Goal: Navigation & Orientation: Find specific page/section

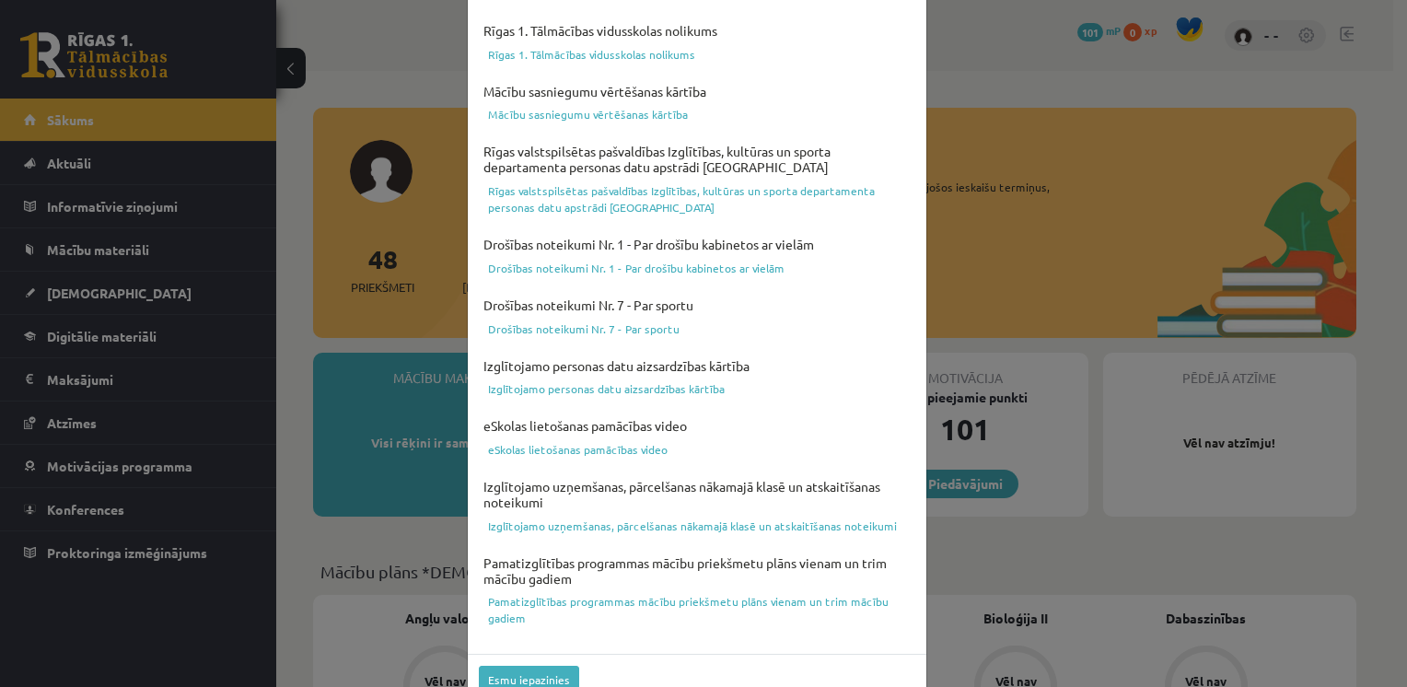
scroll to position [638, 0]
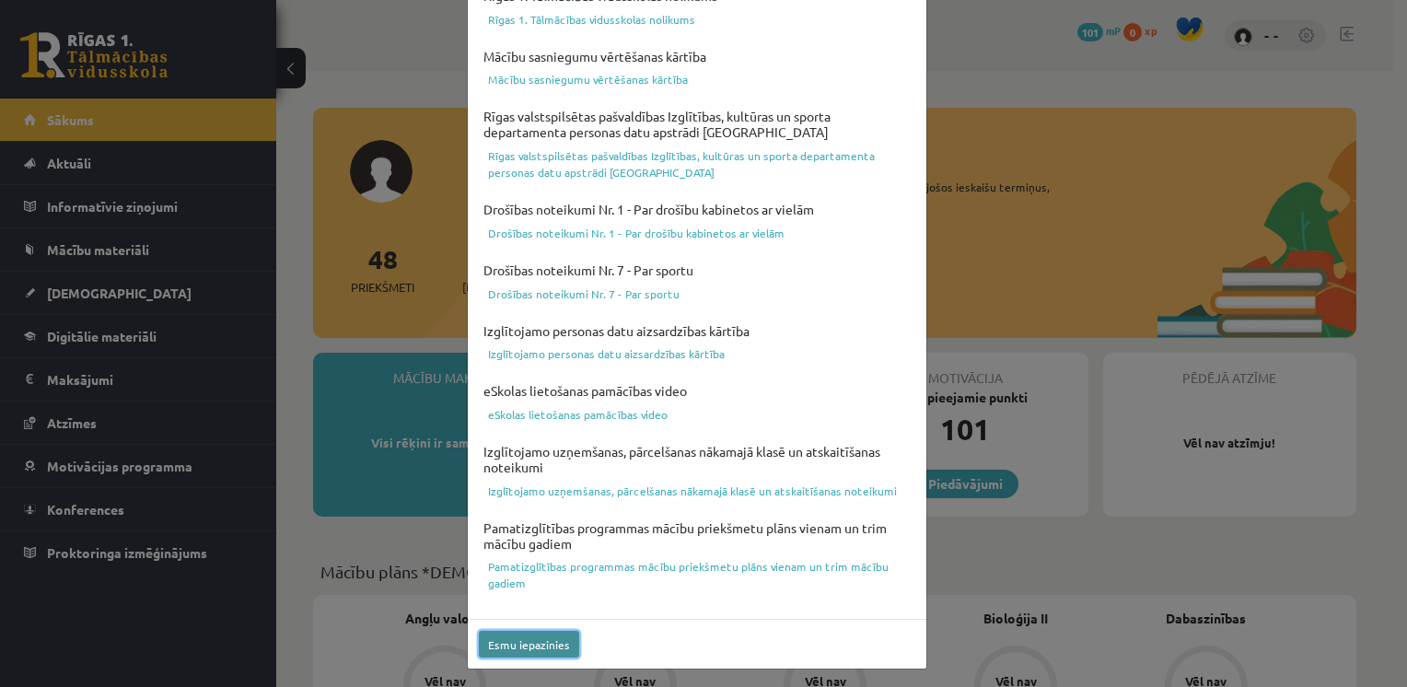
click at [541, 636] on button "Esmu iepazinies" at bounding box center [529, 644] width 100 height 27
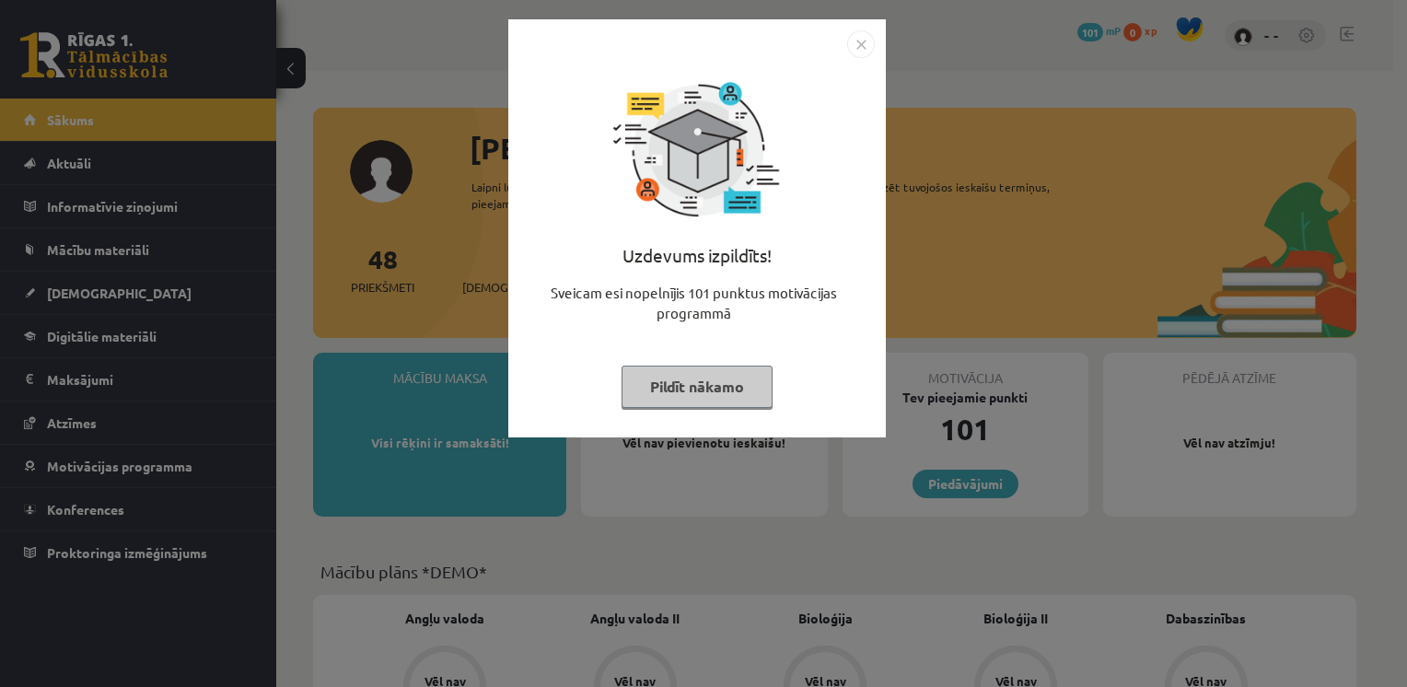
click at [718, 390] on button "Pildīt nākamo" at bounding box center [697, 387] width 151 height 42
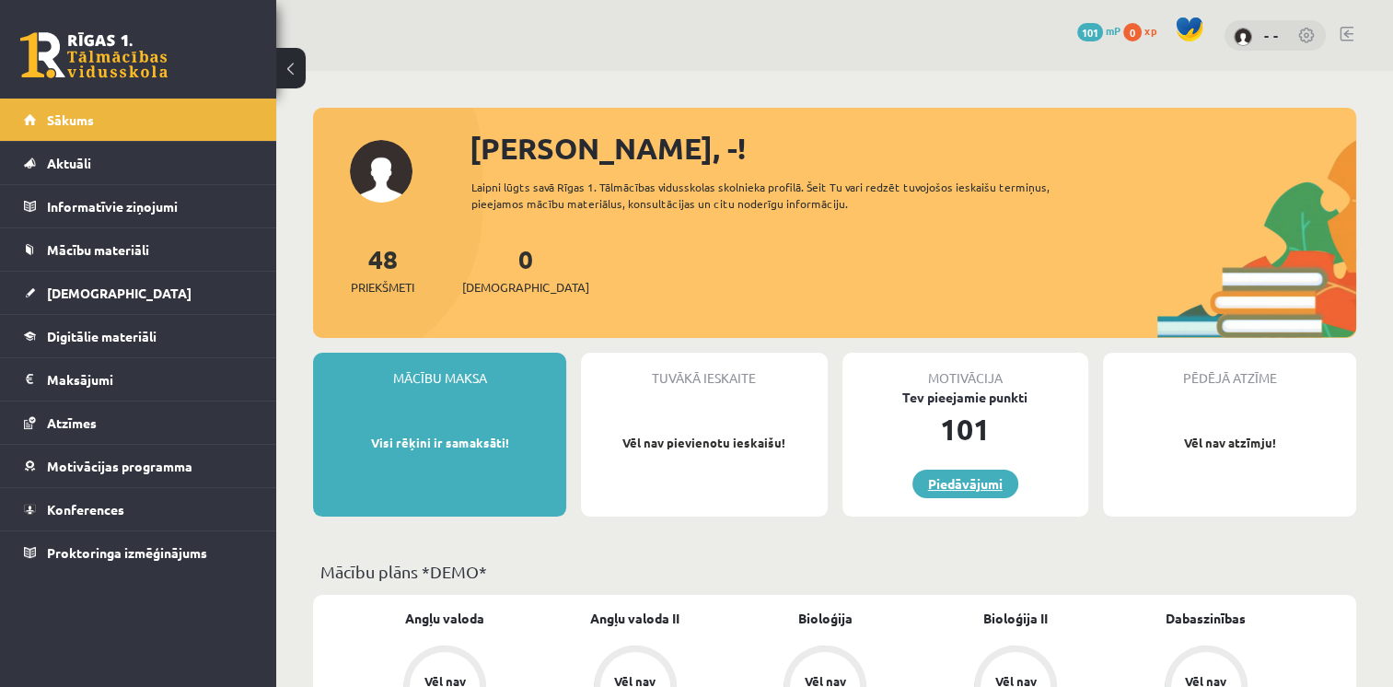
click at [967, 482] on link "Piedāvājumi" at bounding box center [966, 484] width 106 height 29
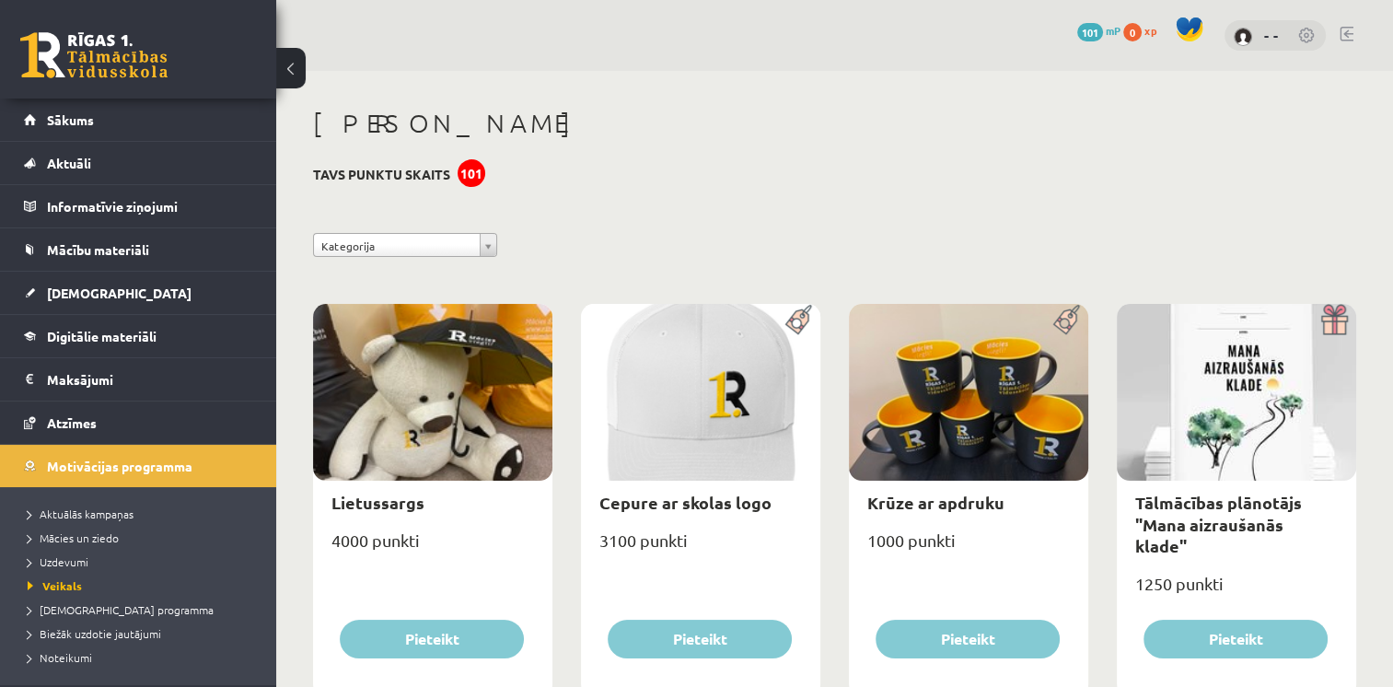
click at [296, 62] on button at bounding box center [290, 68] width 29 height 41
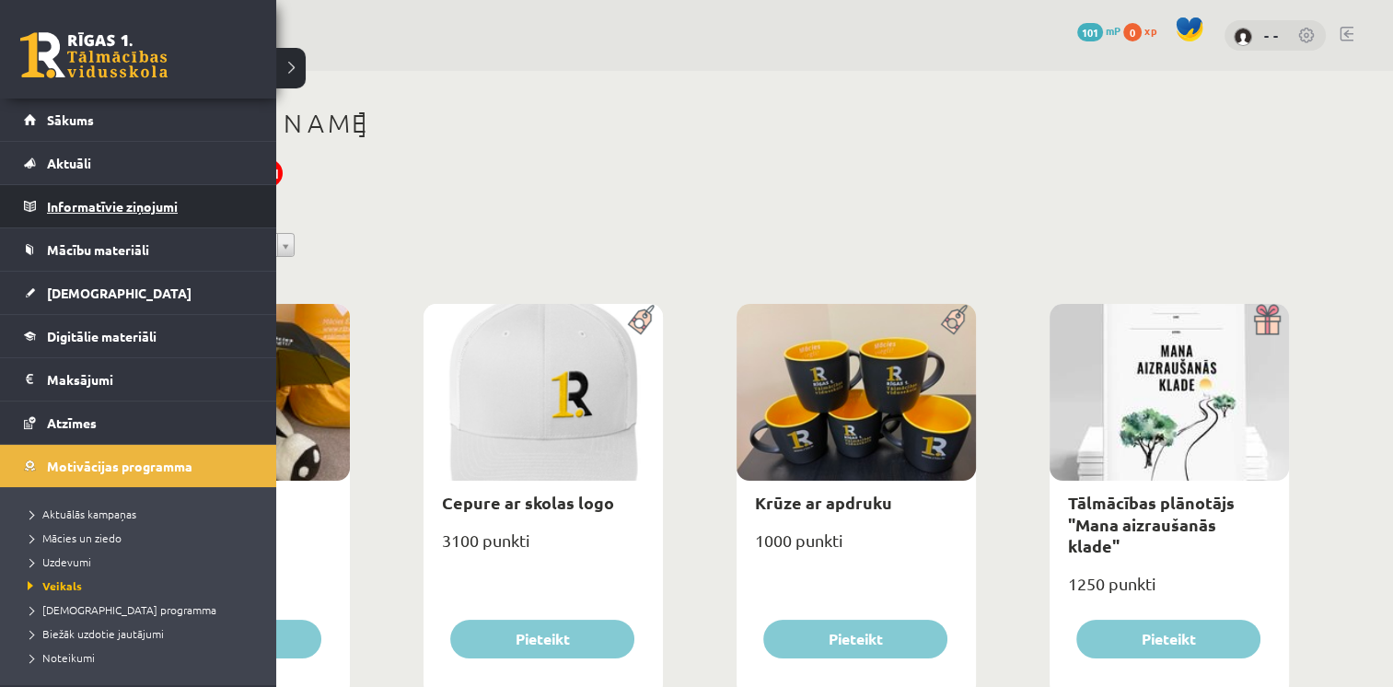
click at [93, 204] on legend "Informatīvie ziņojumi 0" at bounding box center [150, 206] width 206 height 42
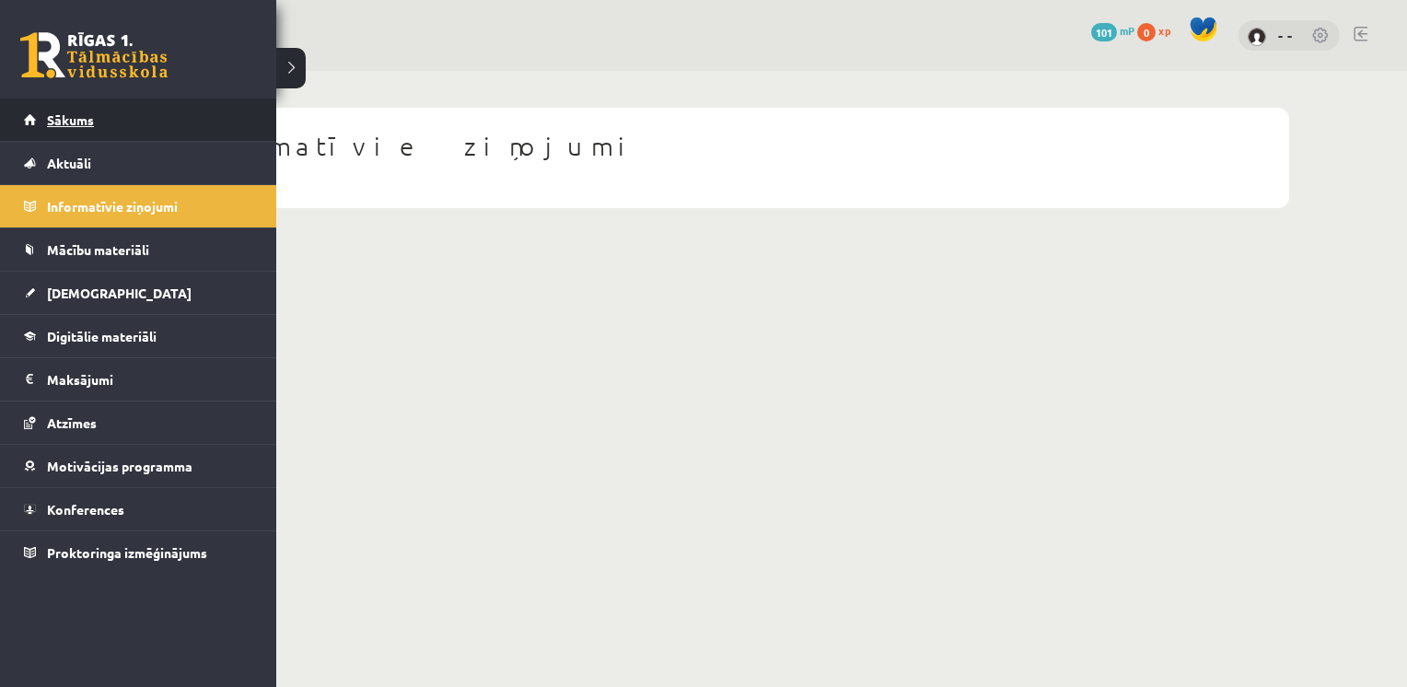
click at [73, 121] on span "Sākums" at bounding box center [70, 119] width 47 height 17
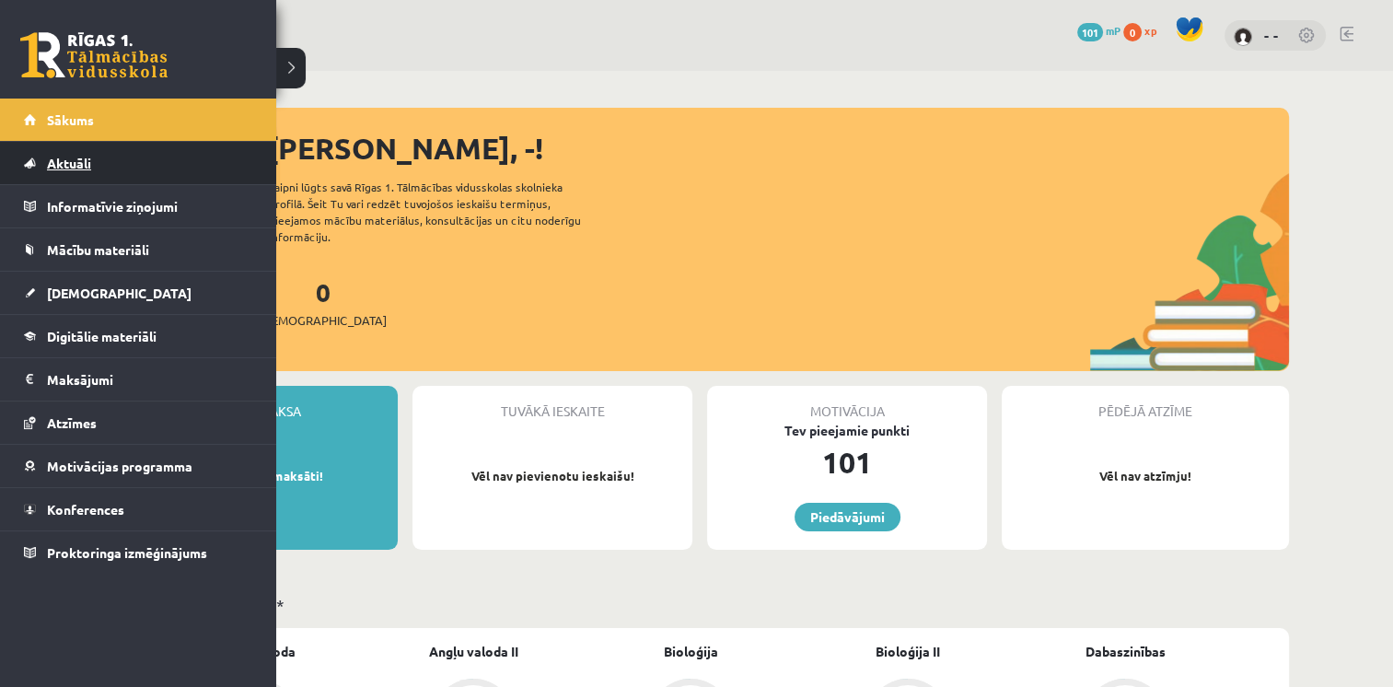
click at [79, 157] on span "Aktuāli" at bounding box center [69, 163] width 44 height 17
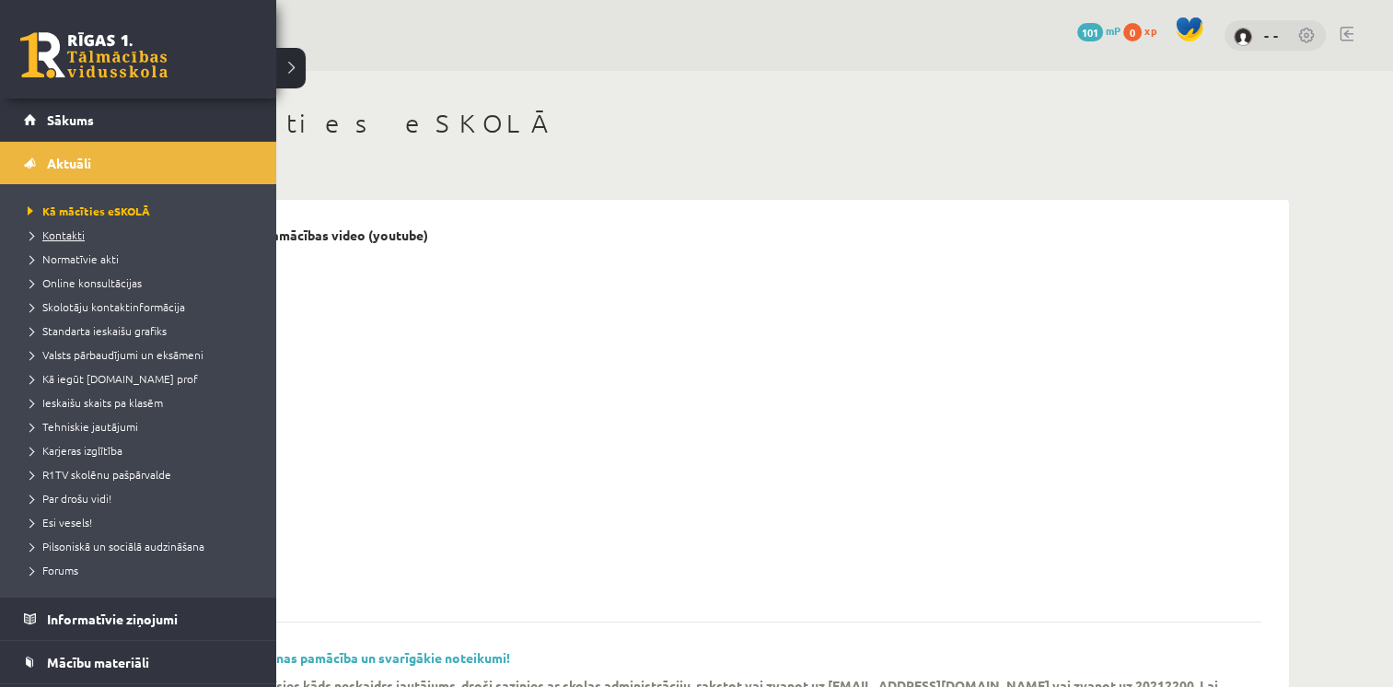
click at [67, 235] on span "Kontakti" at bounding box center [54, 234] width 62 height 15
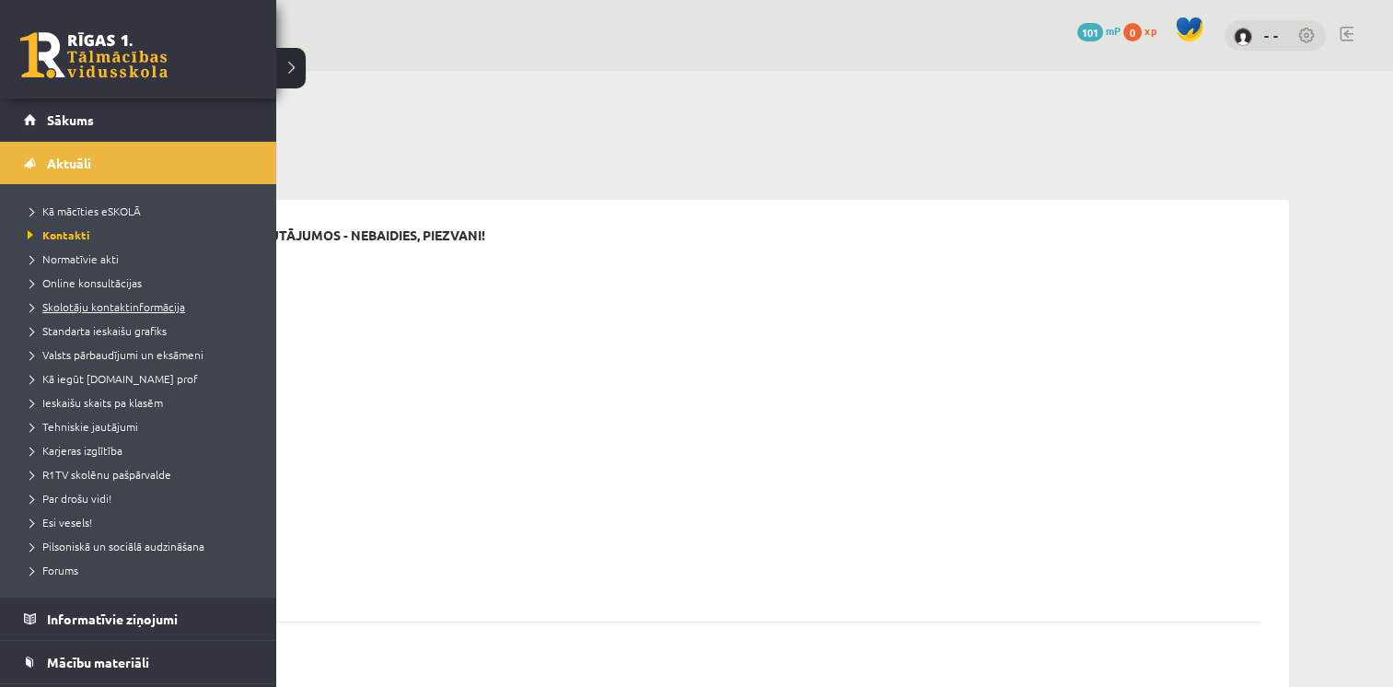
click at [106, 306] on span "Skolotāju kontaktinformācija" at bounding box center [104, 306] width 162 height 15
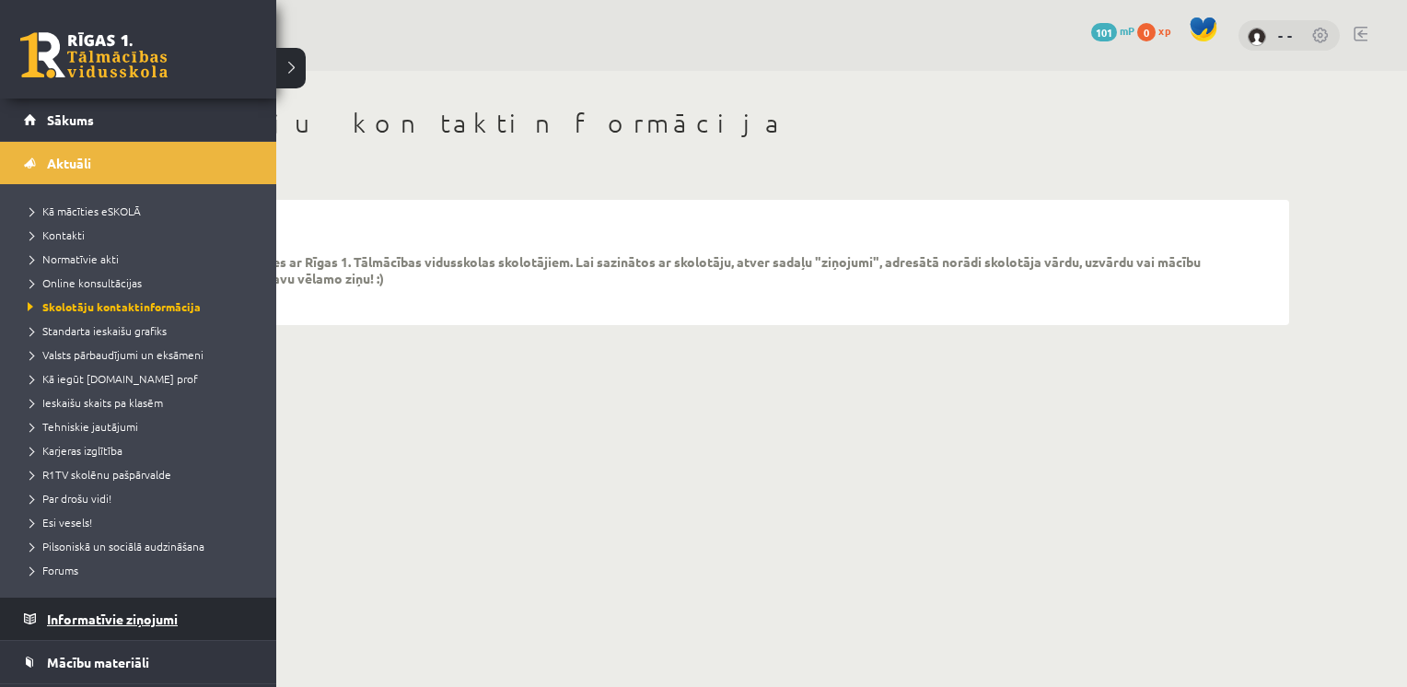
drag, startPoint x: 208, startPoint y: 619, endPoint x: 134, endPoint y: 620, distance: 73.7
click at [134, 620] on legend "Informatīvie ziņojumi 0" at bounding box center [150, 619] width 206 height 42
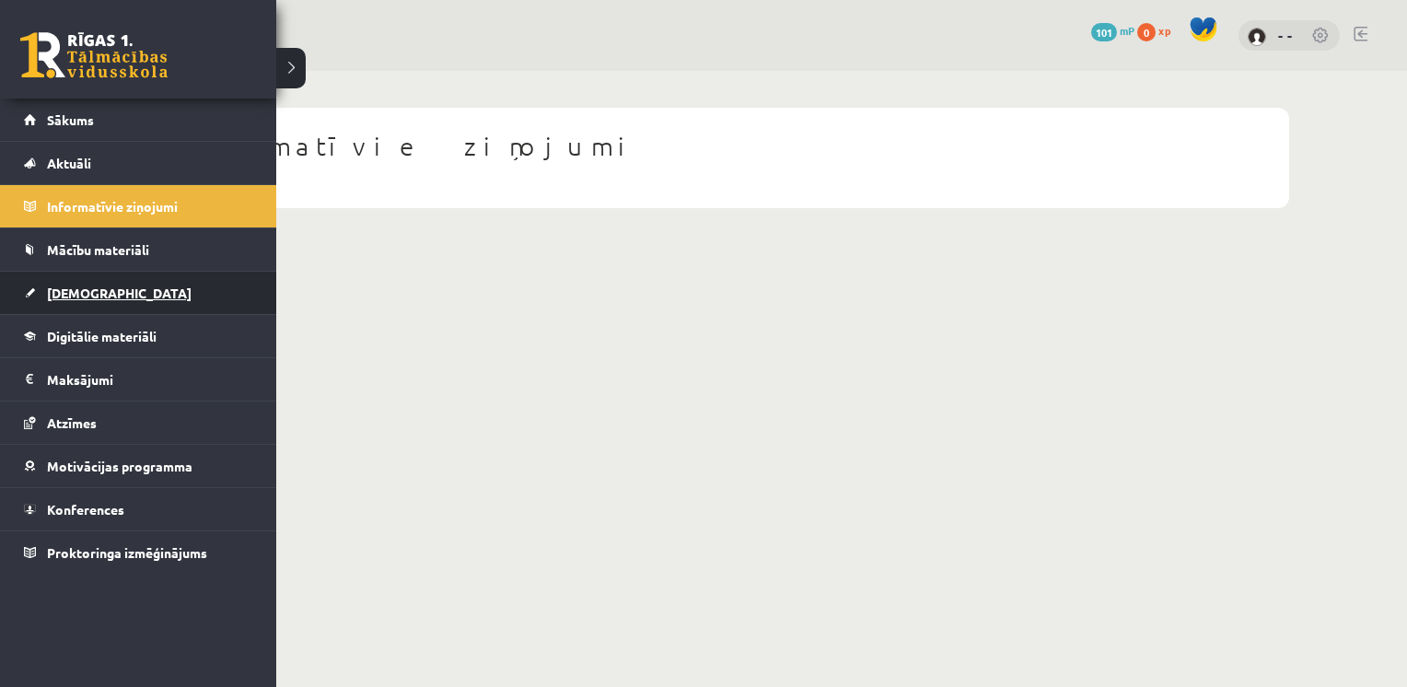
click at [84, 295] on span "[DEMOGRAPHIC_DATA]" at bounding box center [119, 293] width 145 height 17
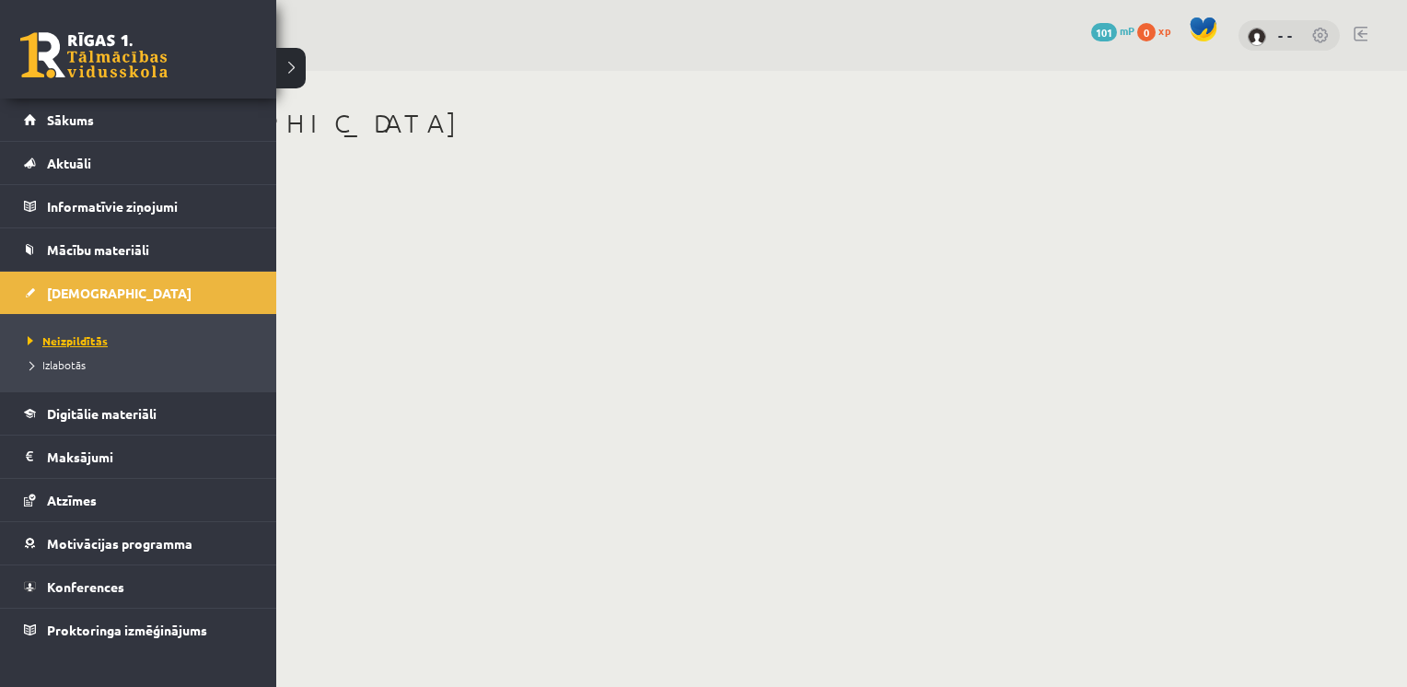
click at [66, 333] on span "Neizpildītās" at bounding box center [65, 340] width 85 height 15
click at [85, 453] on legend "Maksājumi 0" at bounding box center [150, 457] width 206 height 42
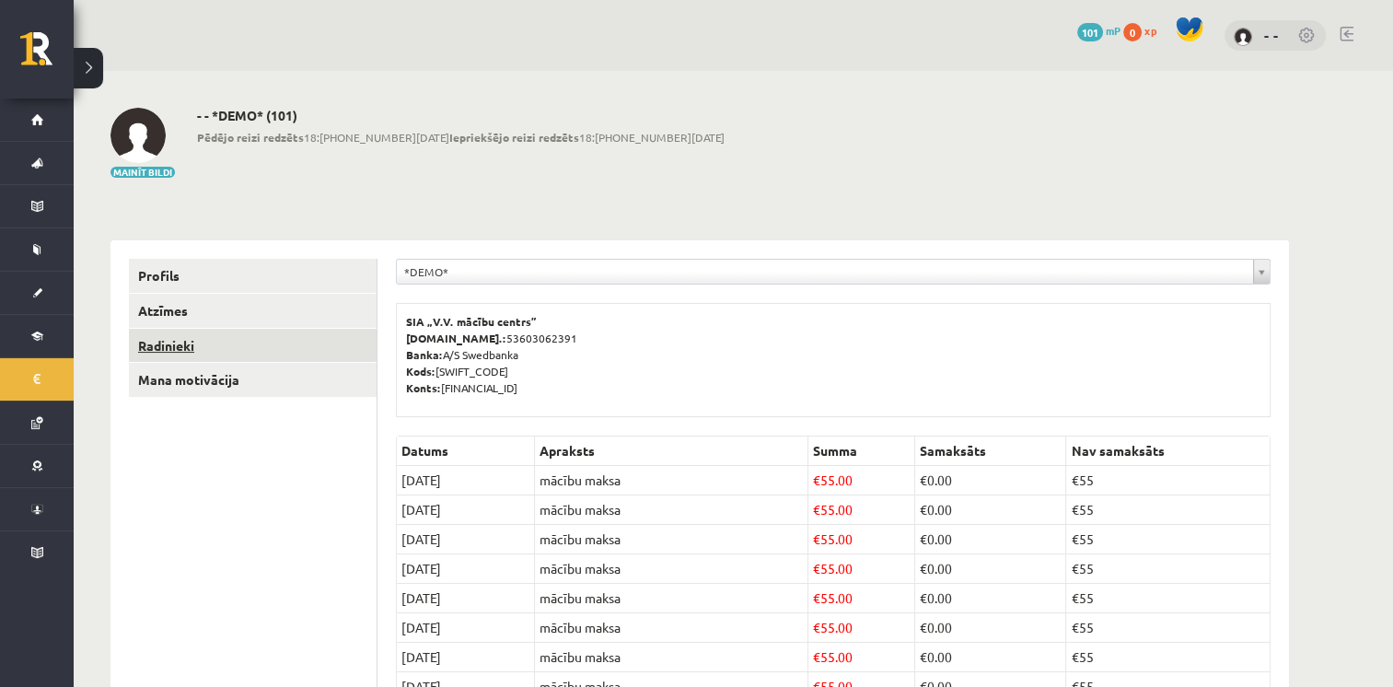
click at [185, 344] on link "Radinieki" at bounding box center [253, 346] width 248 height 34
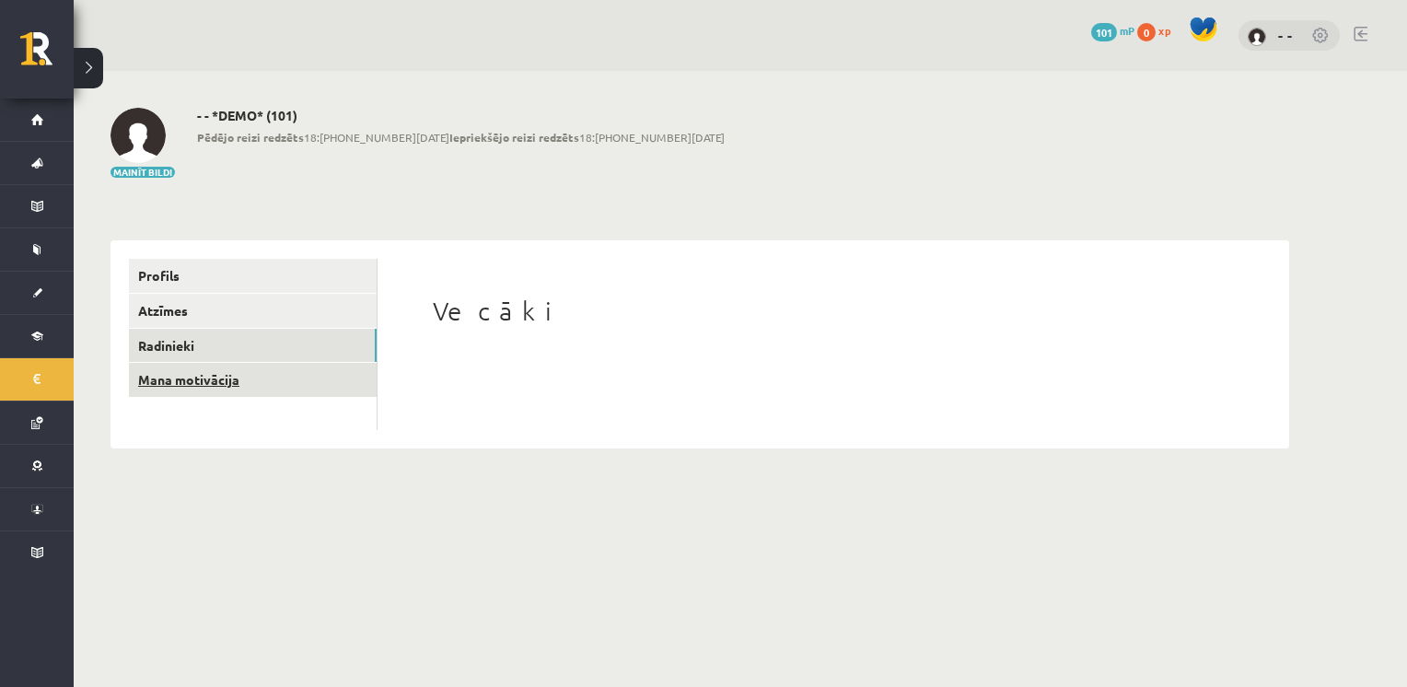
click at [221, 380] on link "Mana motivācija" at bounding box center [253, 380] width 248 height 34
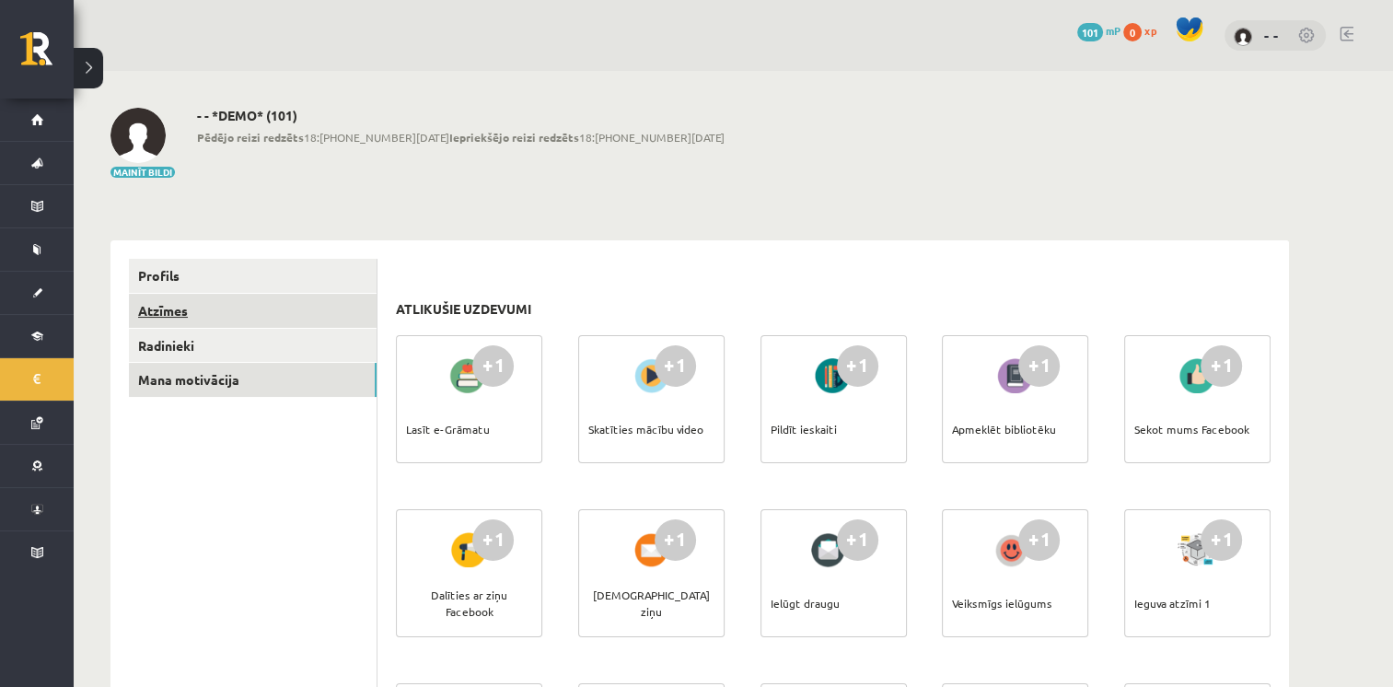
click at [184, 311] on link "Atzīmes" at bounding box center [253, 311] width 248 height 34
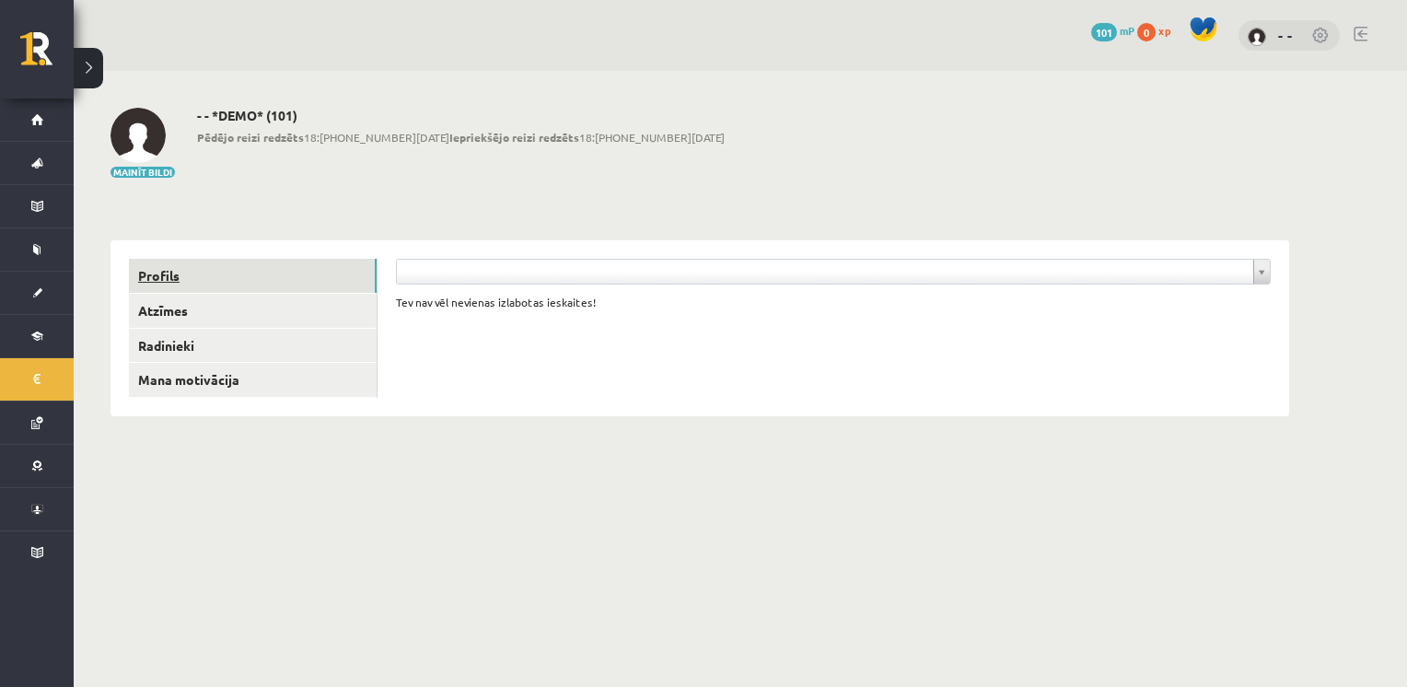
click at [175, 276] on link "Profils" at bounding box center [253, 276] width 248 height 34
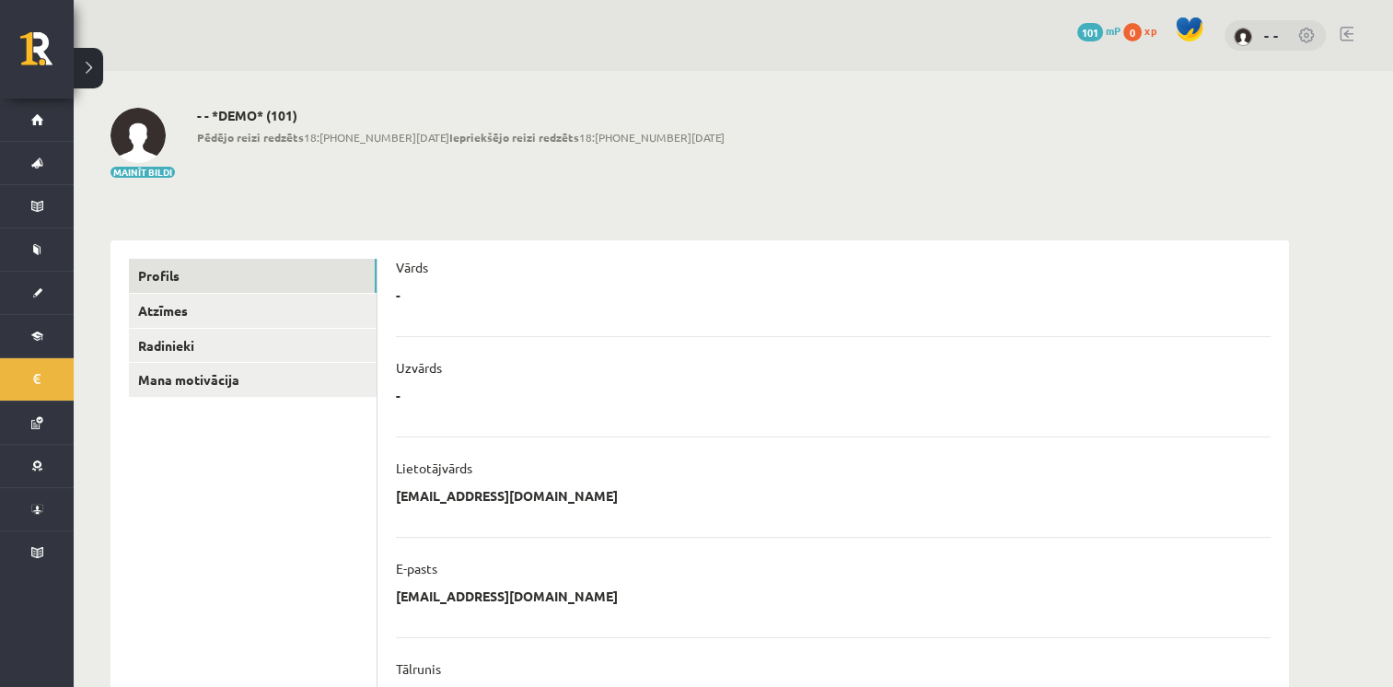
click at [431, 312] on div "- * ******** Atcelt" at bounding box center [833, 300] width 875 height 28
click at [398, 295] on p "-" at bounding box center [398, 294] width 5 height 17
click at [401, 296] on div "- * ******** Atcelt" at bounding box center [833, 300] width 875 height 28
click at [432, 371] on p "Uzvārds" at bounding box center [419, 367] width 46 height 17
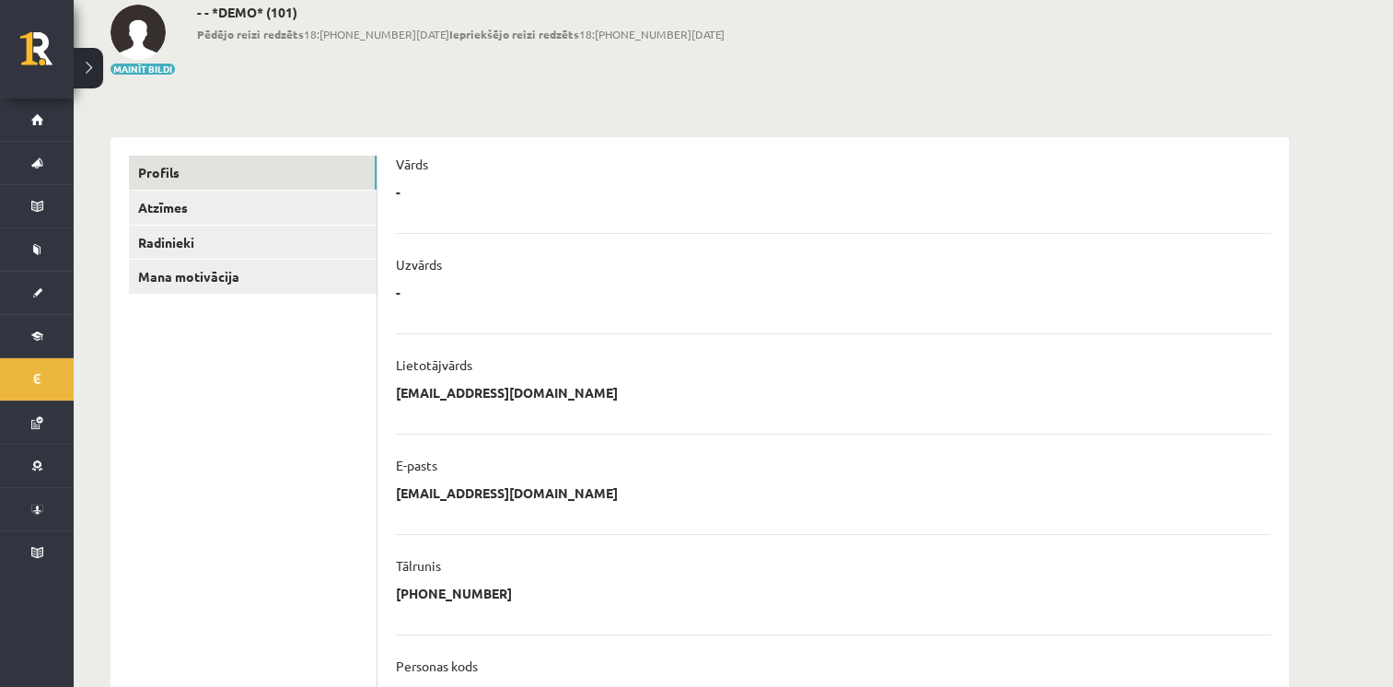
scroll to position [106, 0]
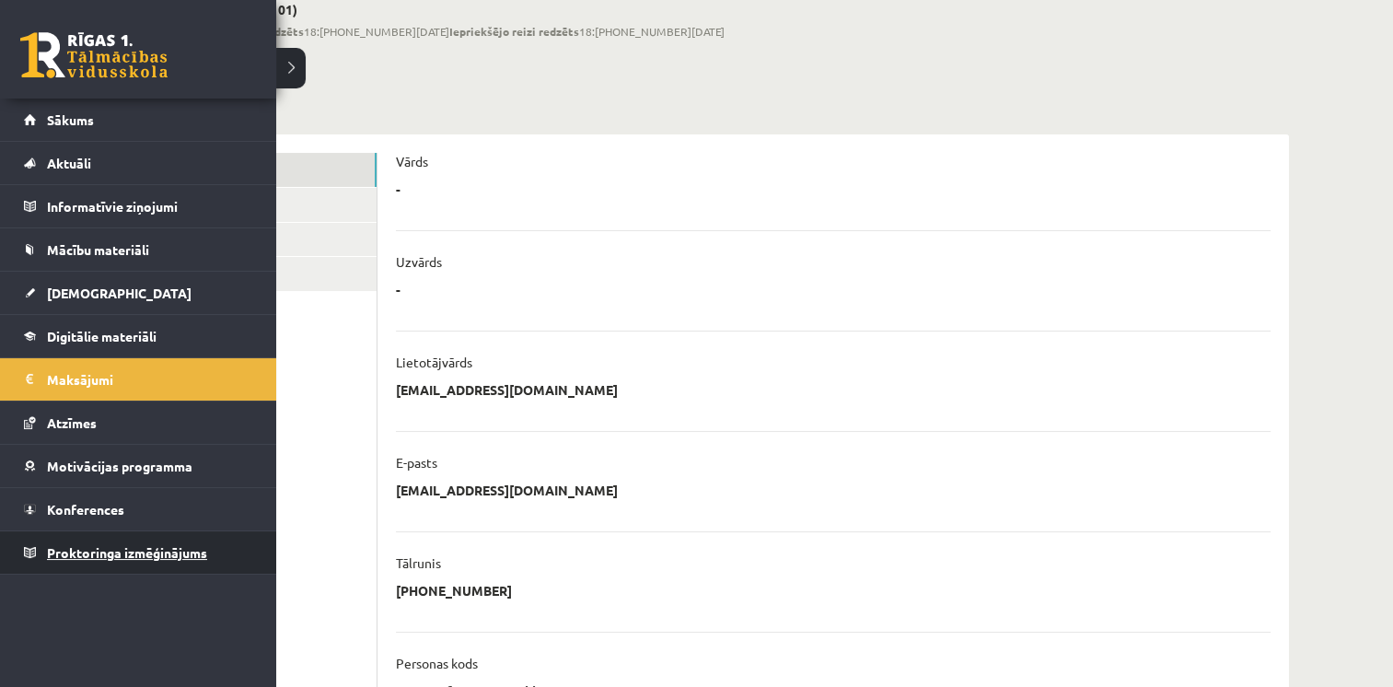
click at [91, 550] on span "Proktoringa izmēģinājums" at bounding box center [127, 552] width 160 height 17
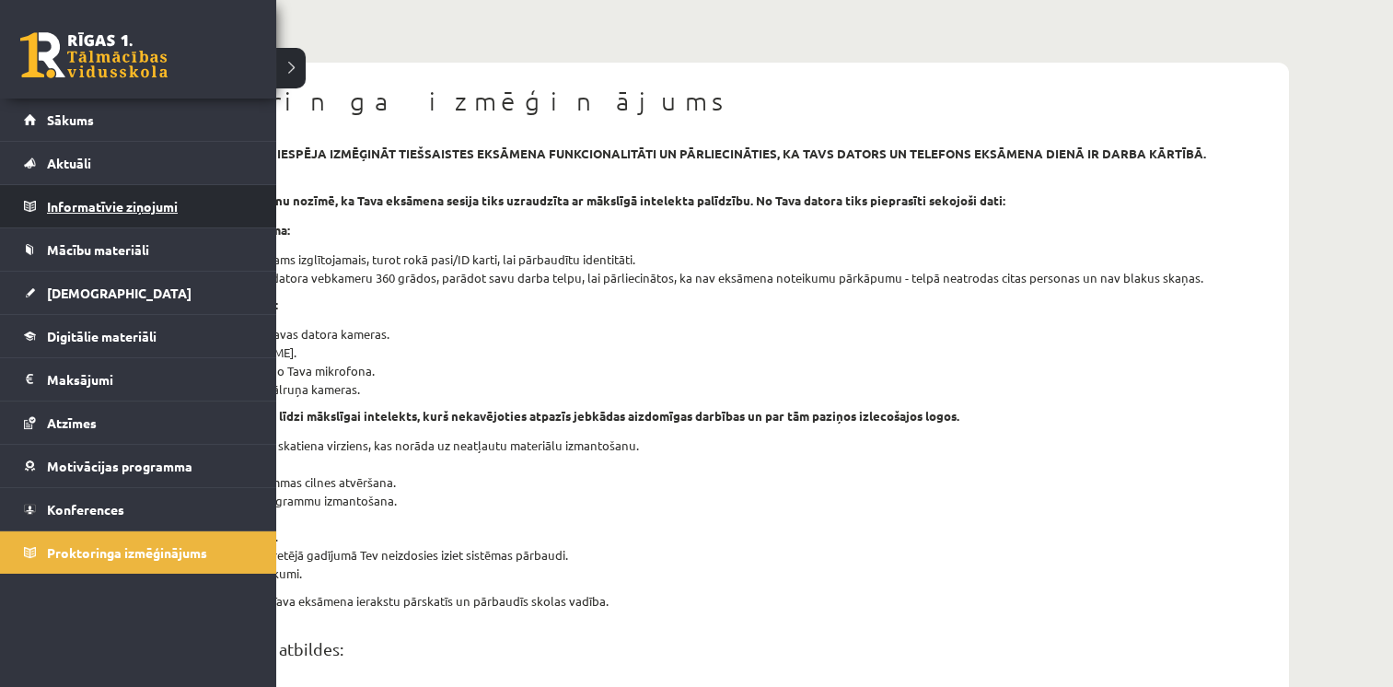
click at [93, 208] on legend "Informatīvie ziņojumi 0" at bounding box center [150, 206] width 206 height 42
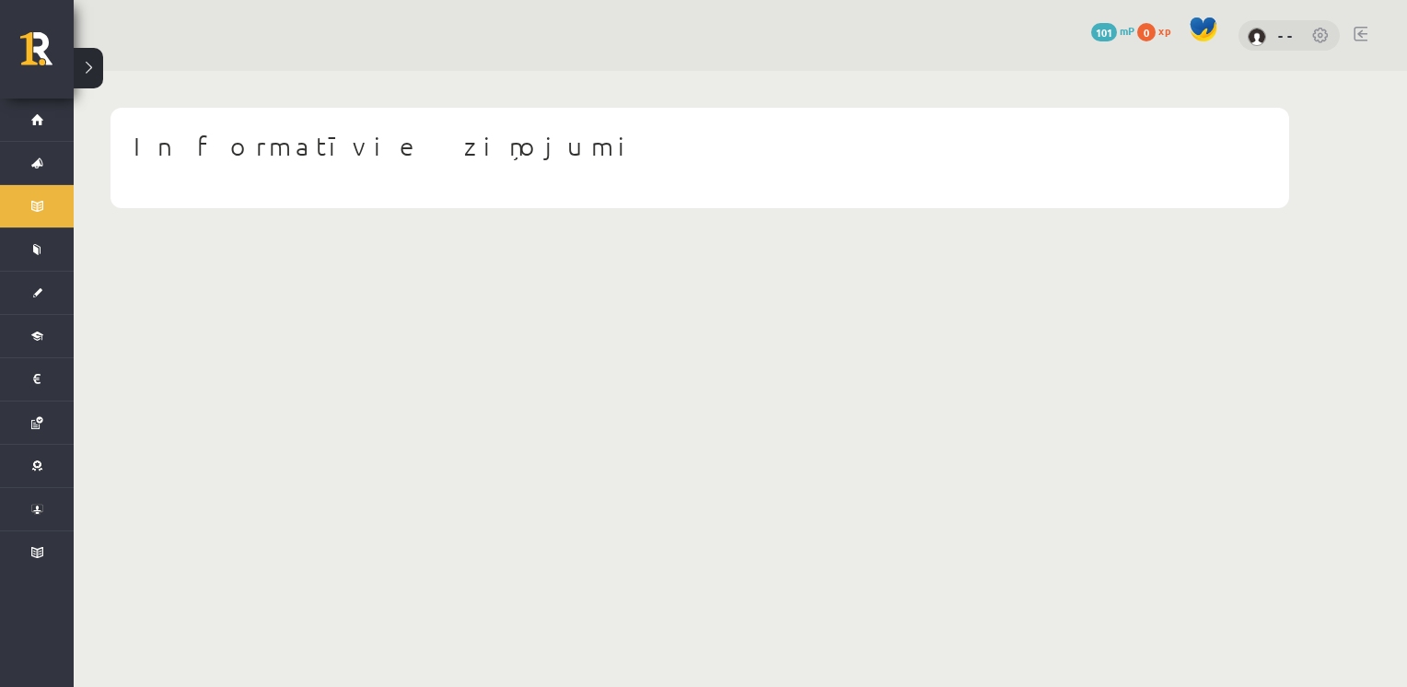
click at [1320, 39] on link at bounding box center [1321, 37] width 18 height 18
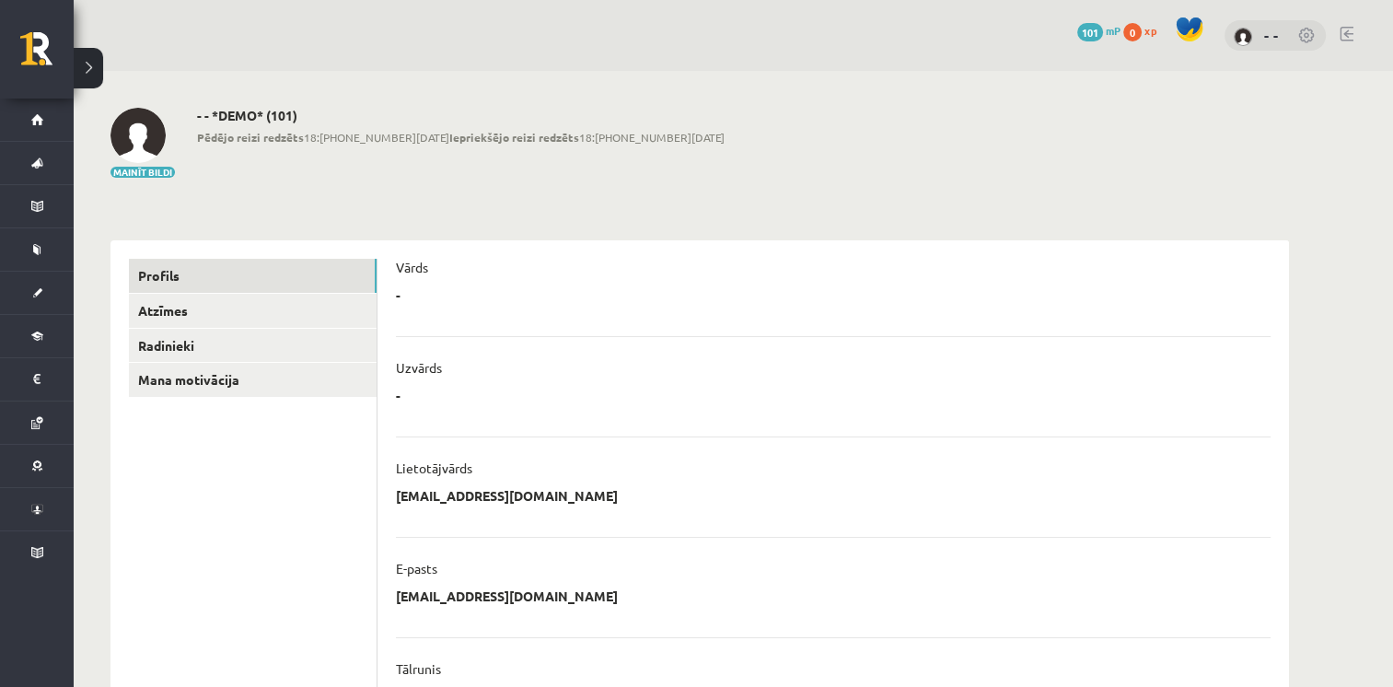
click at [394, 292] on div "**********" at bounding box center [834, 656] width 912 height 833
